Goal: Find specific page/section: Find specific page/section

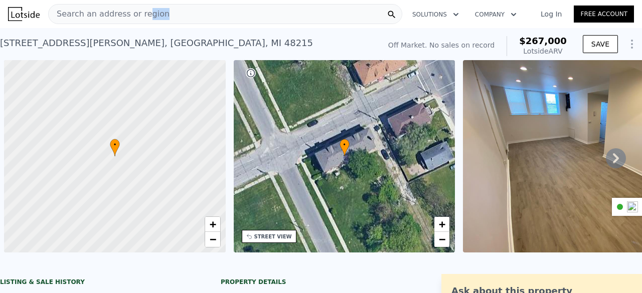
scroll to position [0, 4]
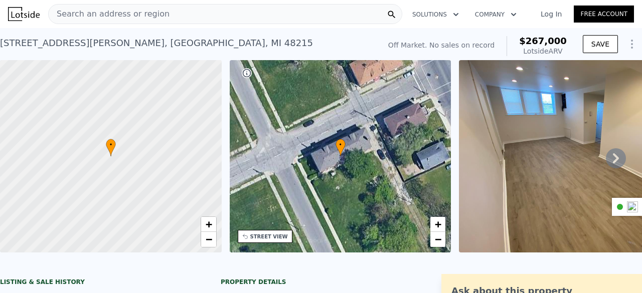
click at [130, 38] on div "[STREET_ADDRESS][PERSON_NAME]" at bounding box center [156, 43] width 313 height 14
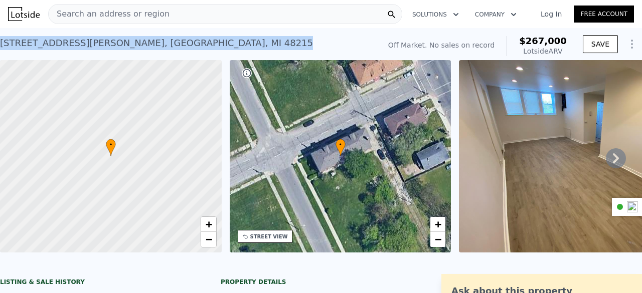
click at [130, 38] on div "[STREET_ADDRESS][PERSON_NAME]" at bounding box center [156, 43] width 313 height 14
copy div "[STREET_ADDRESS][PERSON_NAME] No sales on record (~ARV $267k )"
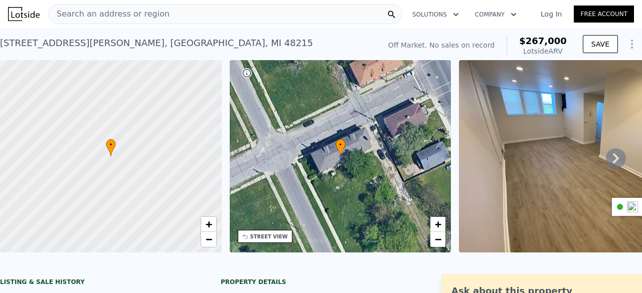
click at [142, 6] on div "Search an address or region" at bounding box center [109, 14] width 121 height 19
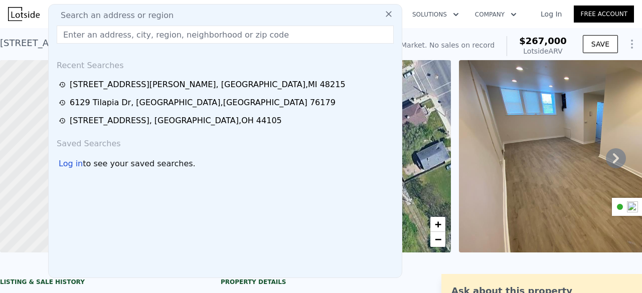
type input "[STREET_ADDRESS]"
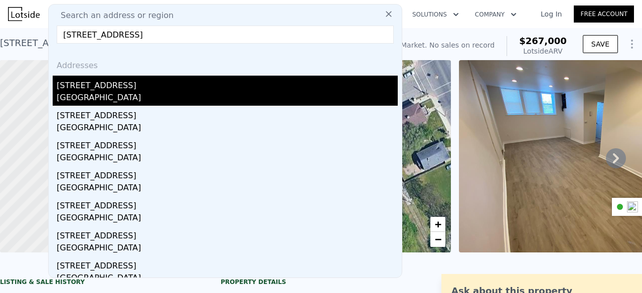
click at [110, 96] on div "[GEOGRAPHIC_DATA]" at bounding box center [227, 99] width 341 height 14
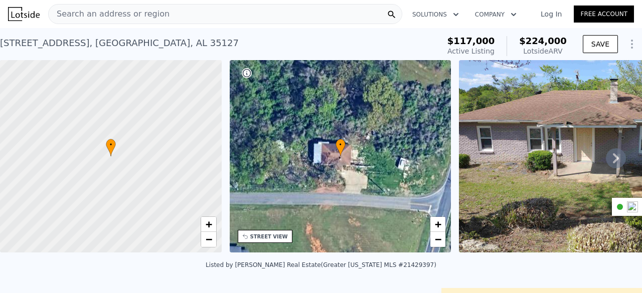
click at [131, 48] on div "[STREET_ADDRESS]" at bounding box center [119, 43] width 239 height 14
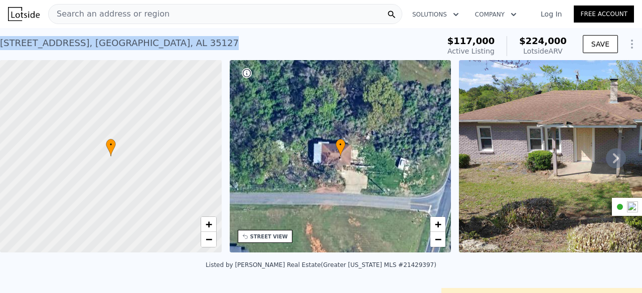
click at [131, 48] on div "[STREET_ADDRESS]" at bounding box center [119, 43] width 239 height 14
copy div "[STREET_ADDRESS] Active at $117k (~ARV $224k )"
